Goal: Information Seeking & Learning: Learn about a topic

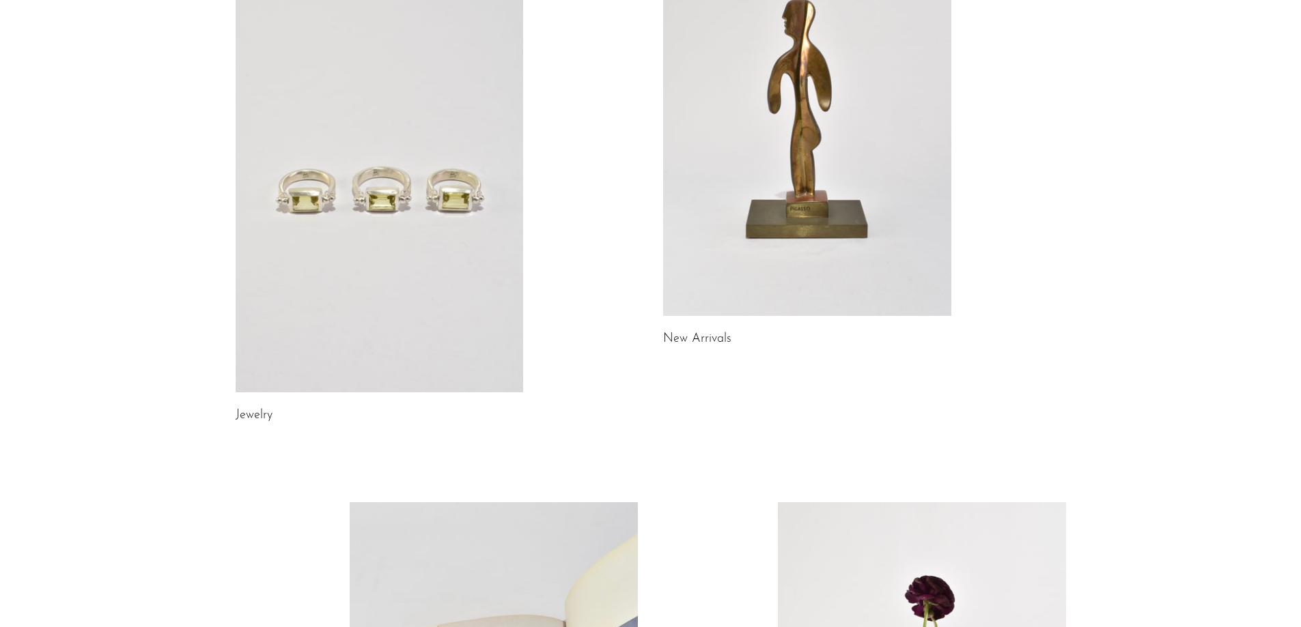
scroll to position [205, 0]
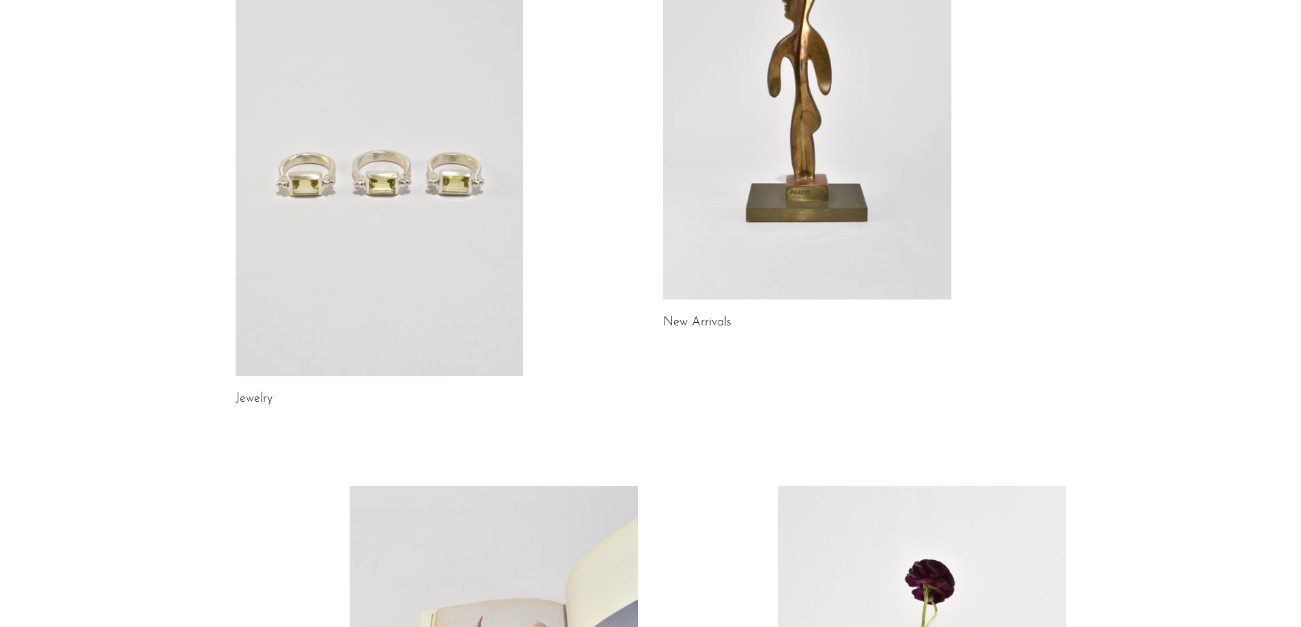
click at [250, 401] on link "Jewelry" at bounding box center [254, 399] width 37 height 12
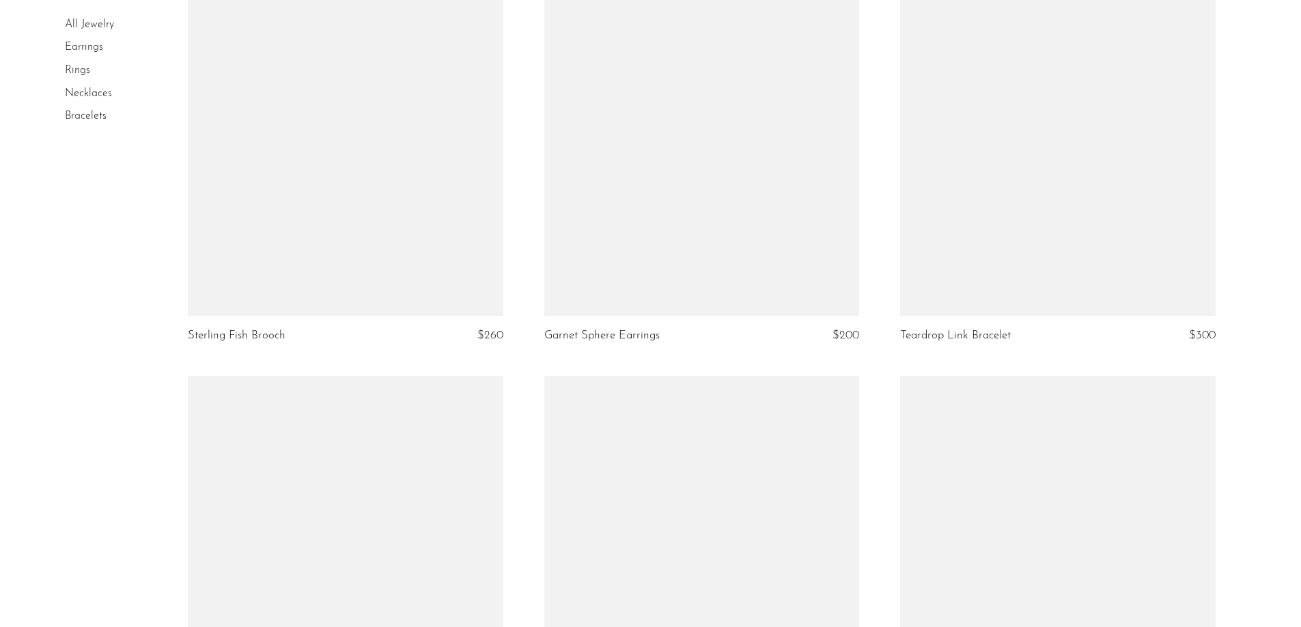
scroll to position [2526, 0]
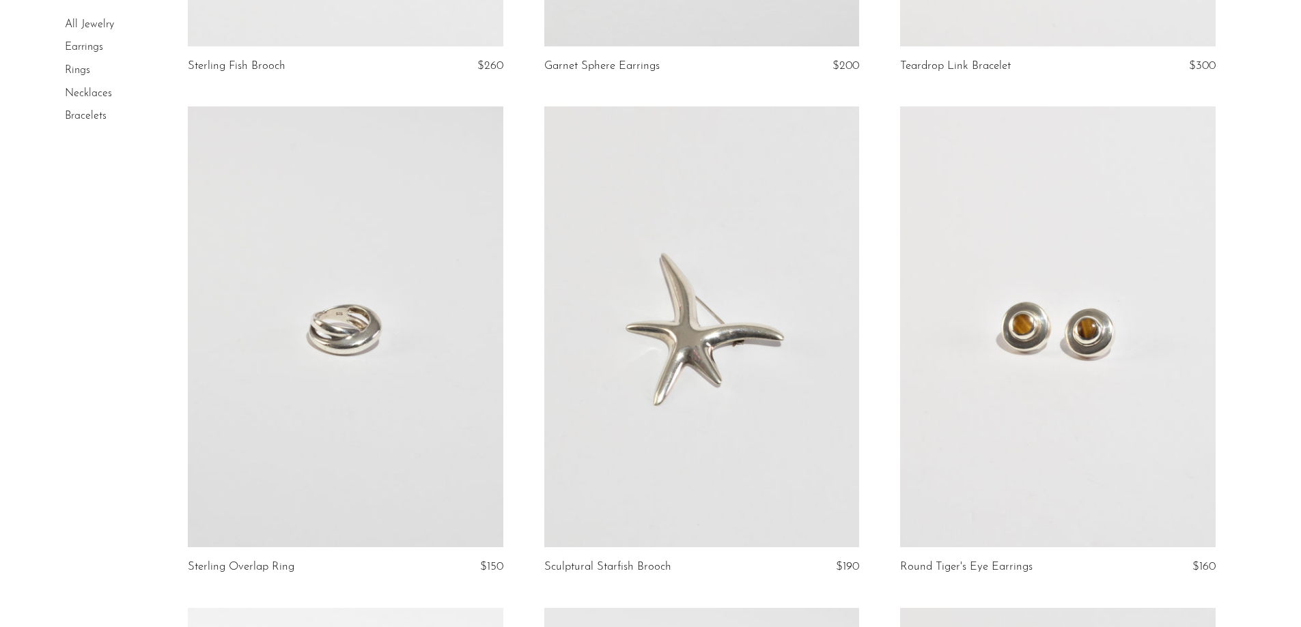
click at [1075, 362] on link at bounding box center [1057, 327] width 315 height 441
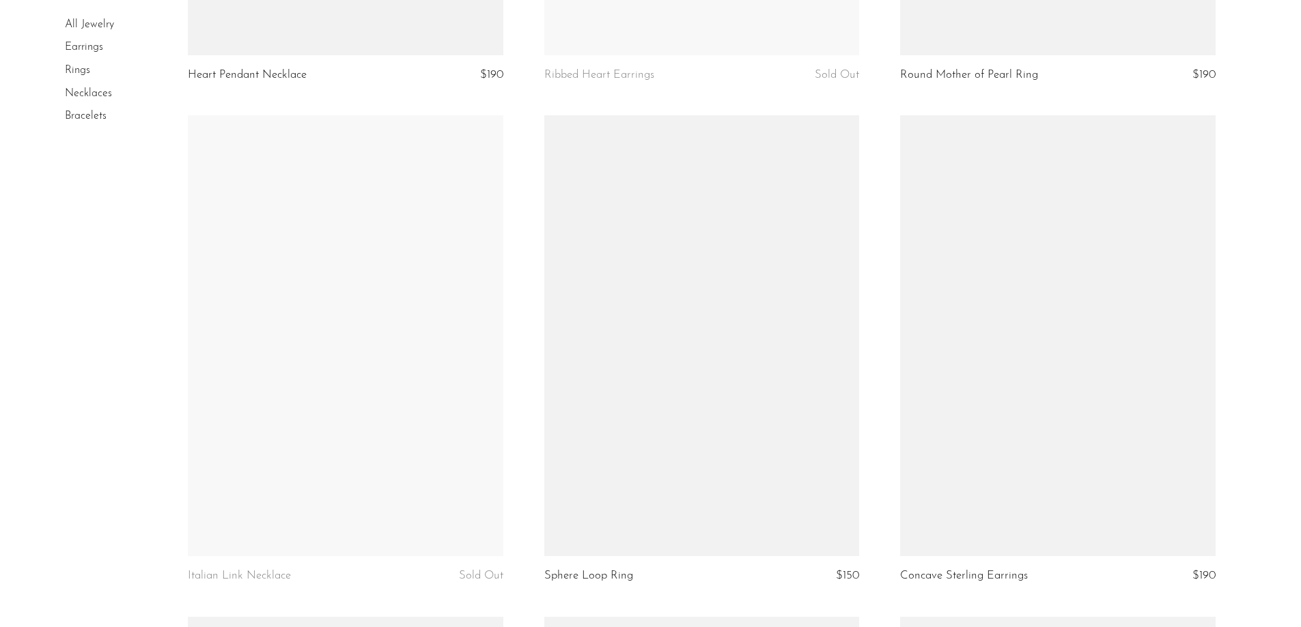
scroll to position [5172, 0]
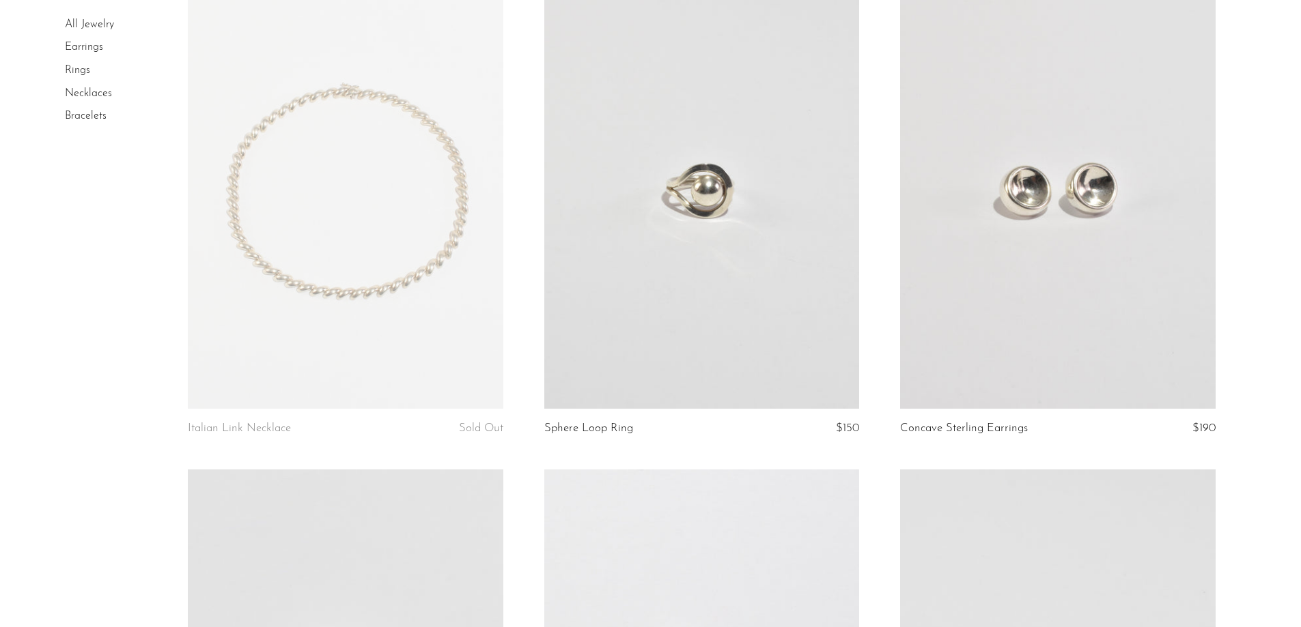
click at [1061, 320] on link at bounding box center [1057, 188] width 315 height 441
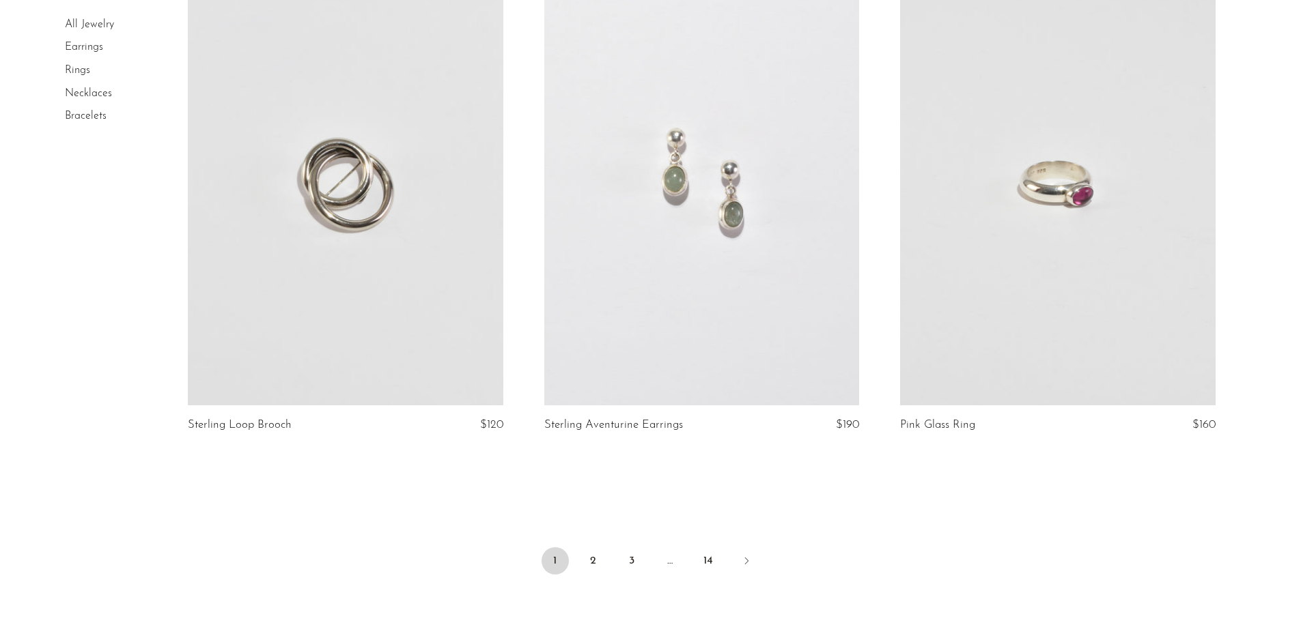
scroll to position [5834, 0]
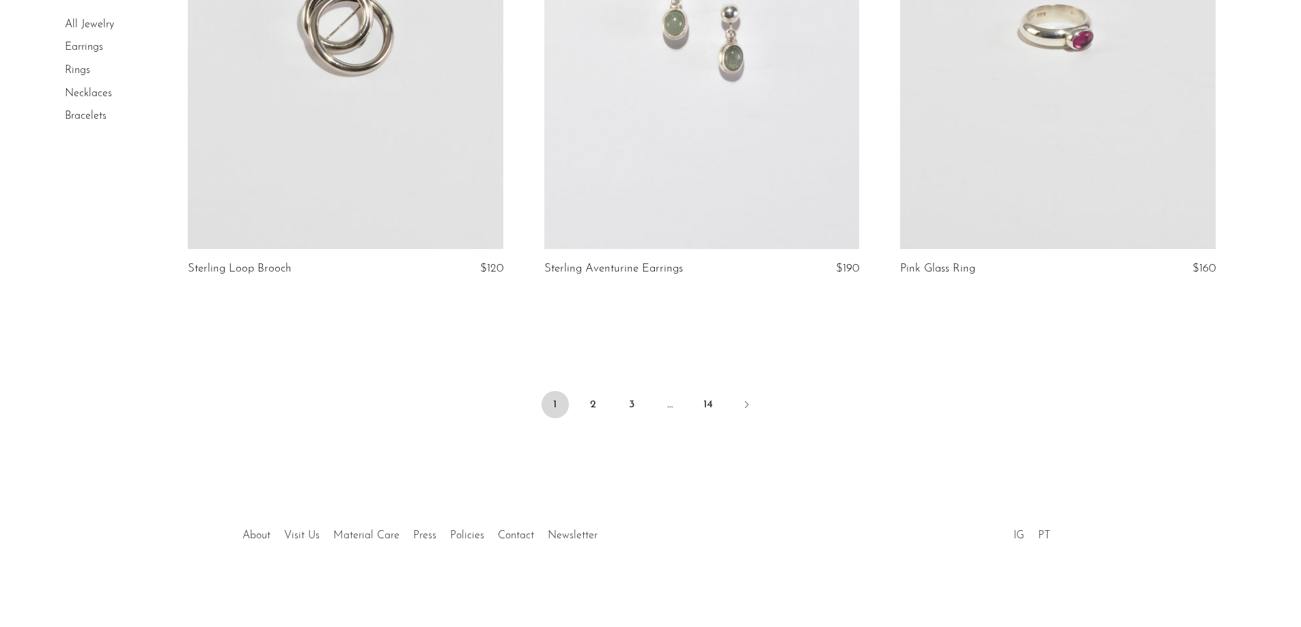
click at [608, 402] on ul "1 2 3 … 14" at bounding box center [651, 406] width 874 height 41
click at [585, 402] on link "2" at bounding box center [593, 404] width 27 height 27
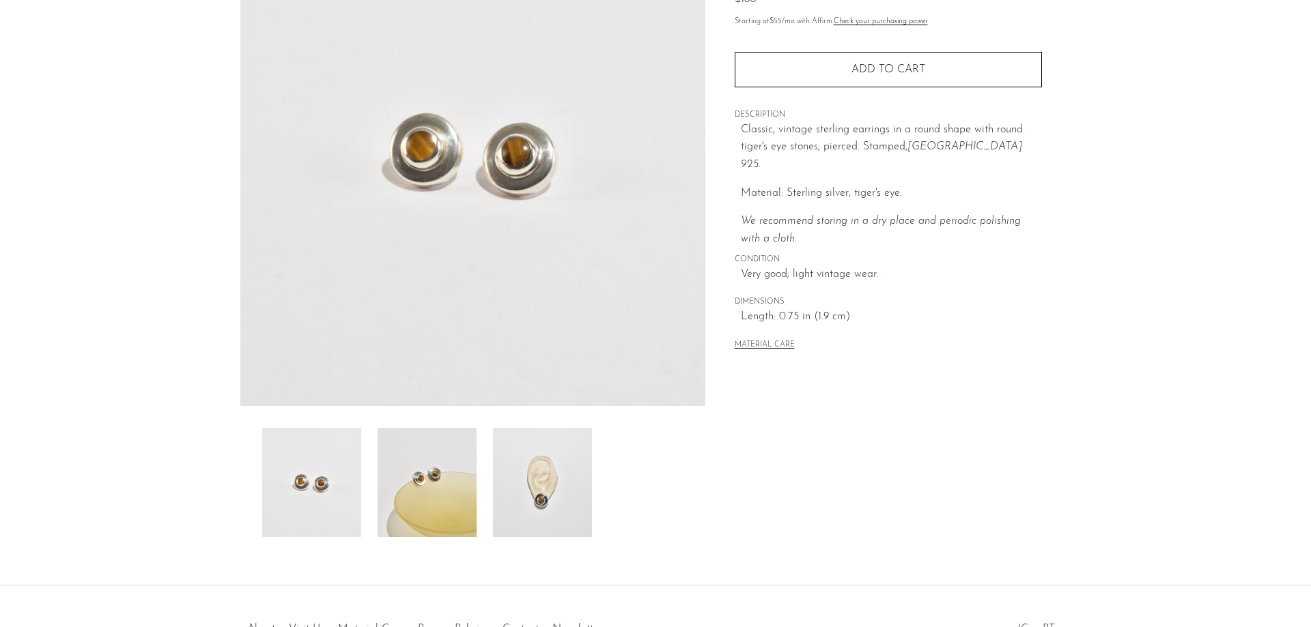
scroll to position [261, 0]
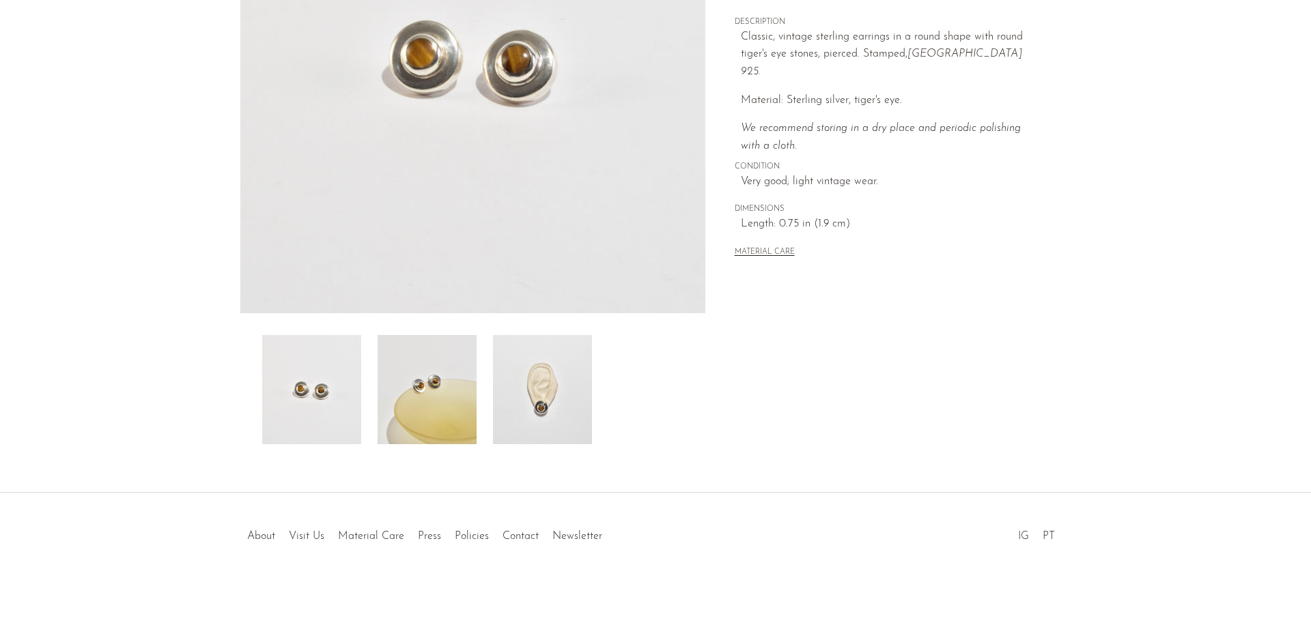
click at [503, 385] on img at bounding box center [542, 389] width 99 height 109
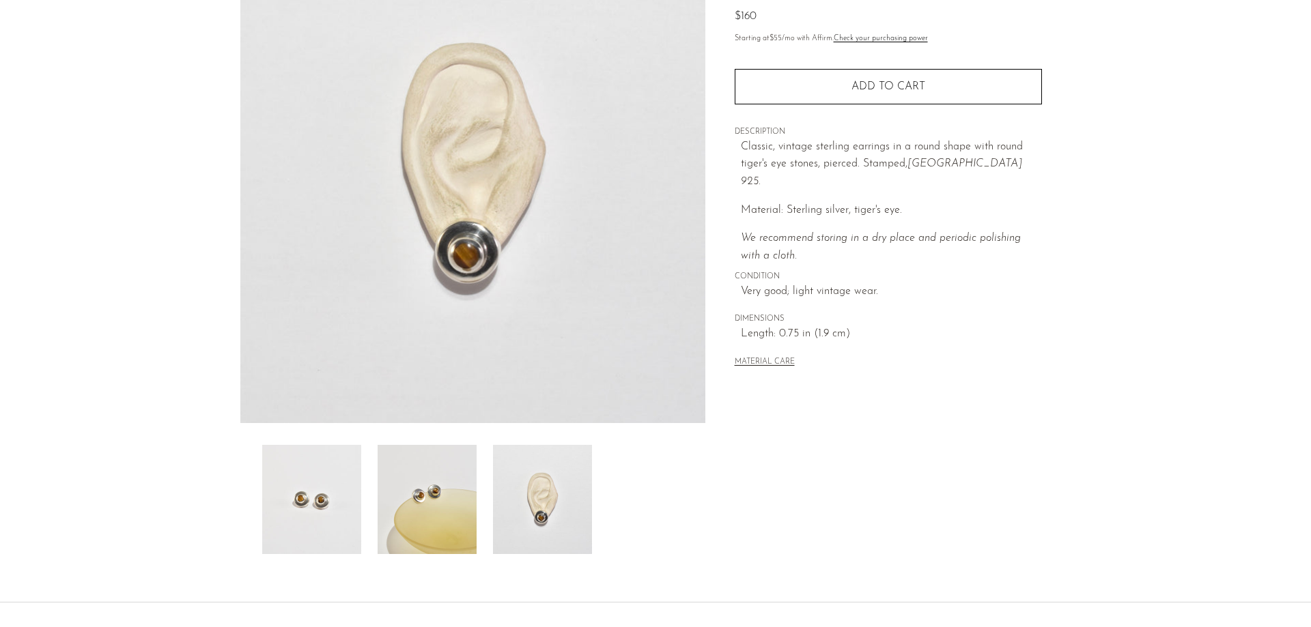
scroll to position [0, 0]
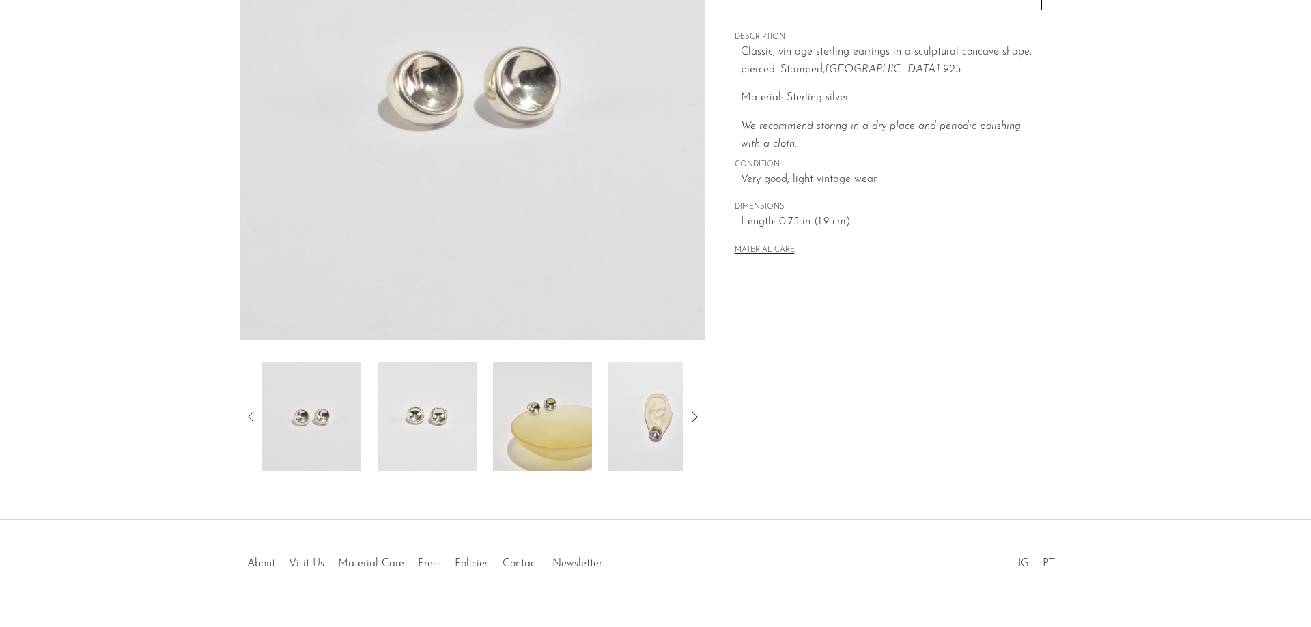
scroll to position [261, 0]
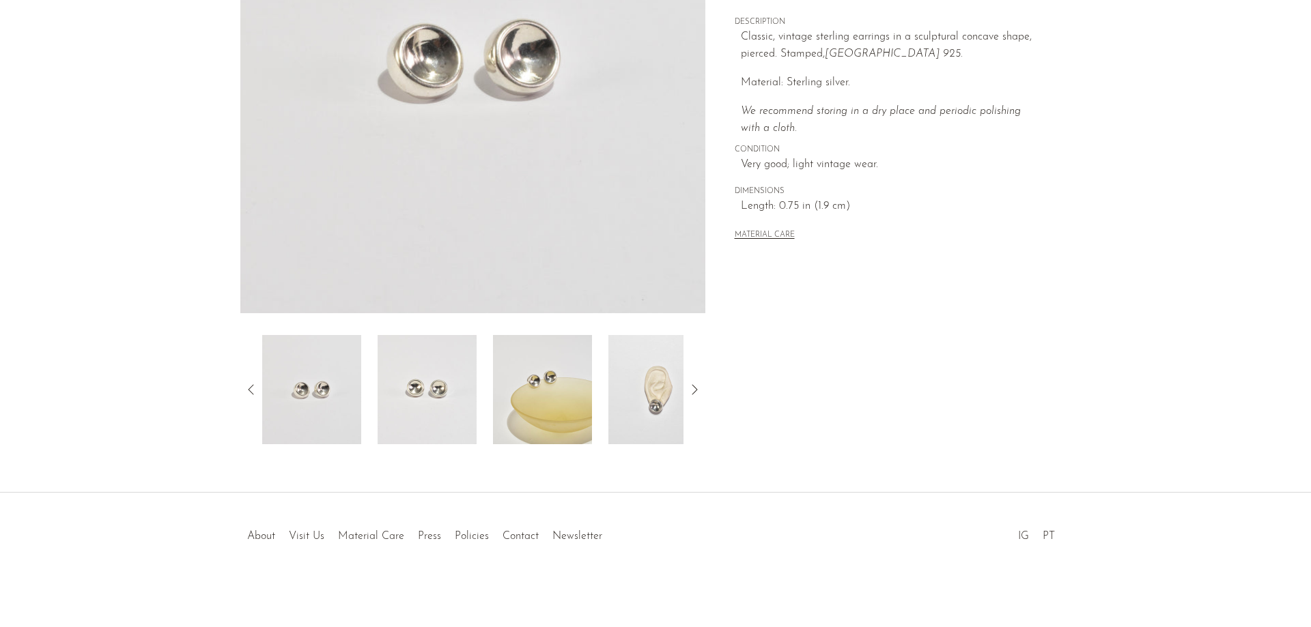
click at [535, 385] on img at bounding box center [542, 389] width 99 height 109
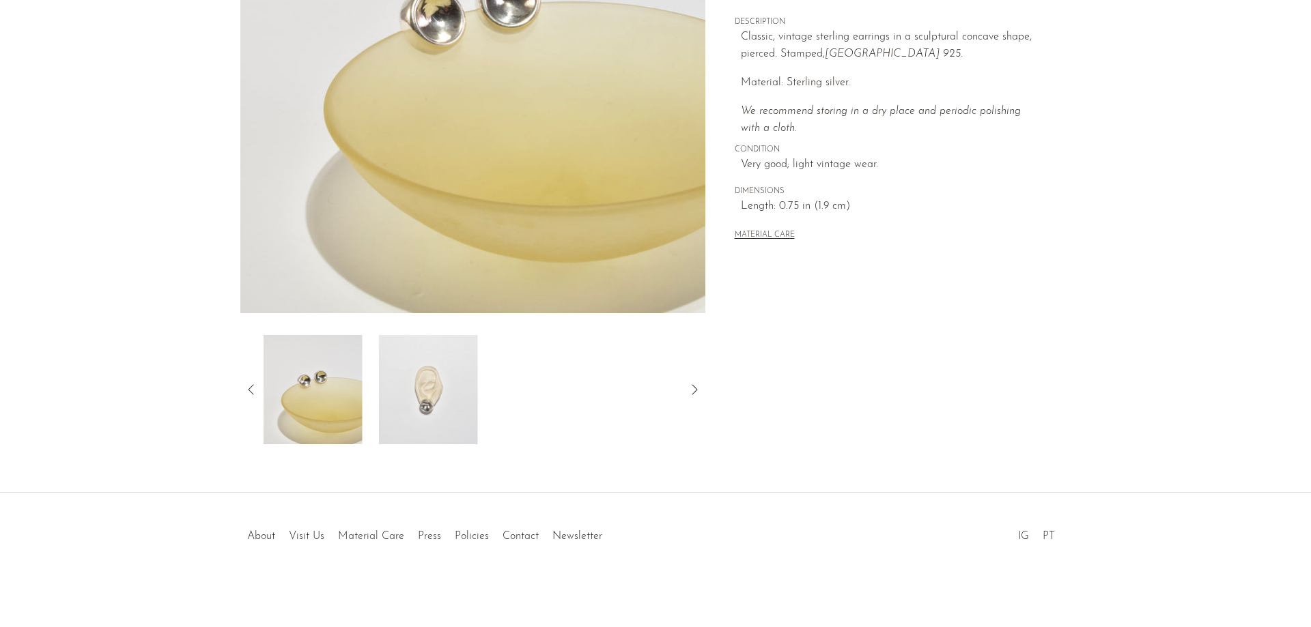
click at [414, 391] on img at bounding box center [428, 389] width 99 height 109
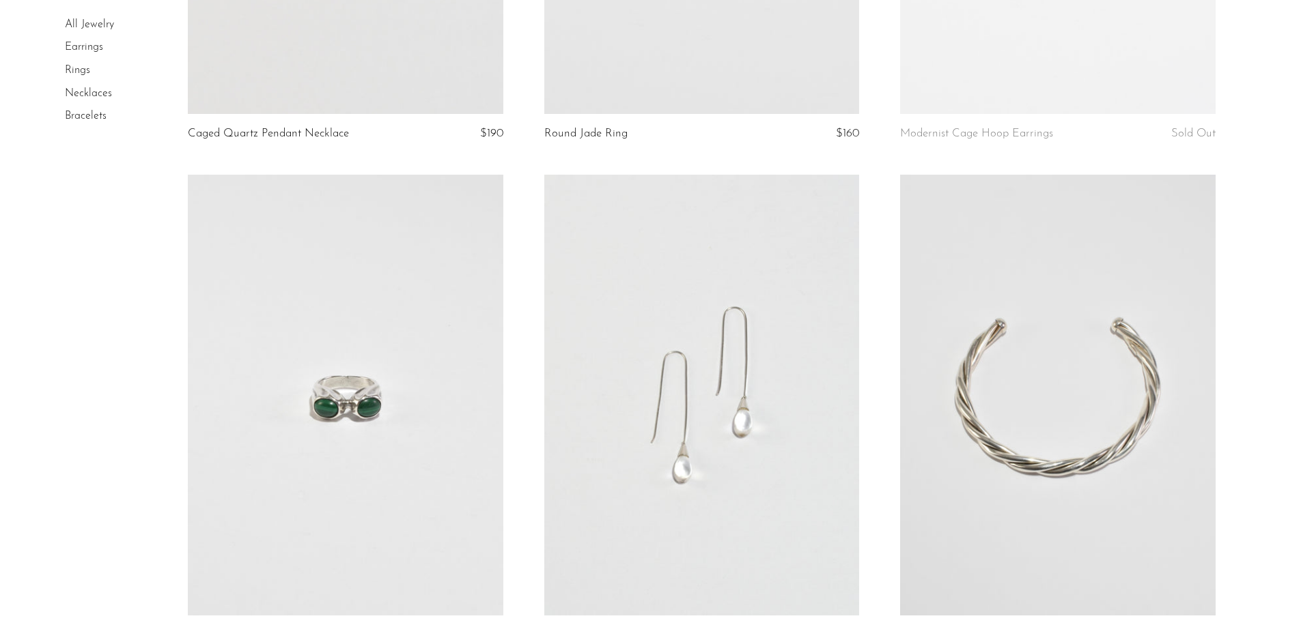
scroll to position [1161, 0]
